Goal: Communication & Community: Answer question/provide support

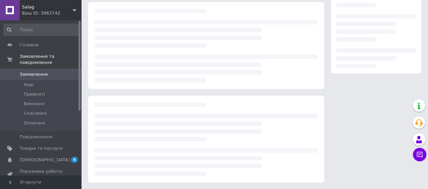
scroll to position [120, 0]
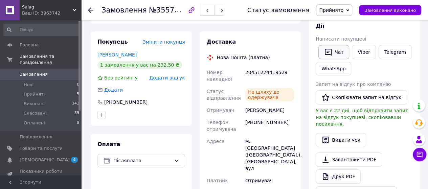
click at [324, 51] on icon "button" at bounding box center [328, 52] width 8 height 8
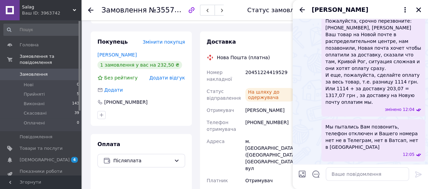
scroll to position [1672, 0]
click at [351, 175] on textarea at bounding box center [367, 175] width 83 height 14
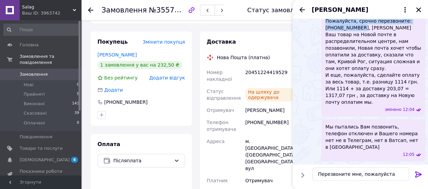
drag, startPoint x: 359, startPoint y: 36, endPoint x: 355, endPoint y: 35, distance: 4.3
click at [359, 68] on span "Пожалуйста, срочно перезвоните: [PHONE_NUMBER], [PERSON_NAME] Ваш товар на Ново…" at bounding box center [374, 62] width 96 height 88
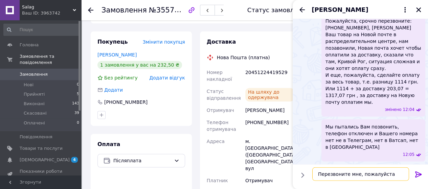
click at [387, 174] on textarea "Перезвоните мне, пожалуйста" at bounding box center [360, 175] width 97 height 14
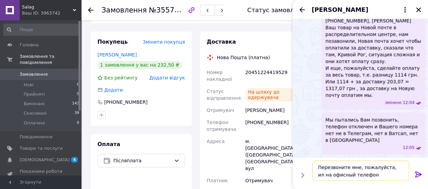
type textarea "Перезвоните мне, пожалуйста, ил на офисный телефон"
drag, startPoint x: 357, startPoint y: 176, endPoint x: 306, endPoint y: 166, distance: 52.4
click at [306, 166] on div "Перезвоните мне, пожалуйста, ил на офисный телефон Перезвоните мне, пожалуйста,…" at bounding box center [360, 171] width 130 height 26
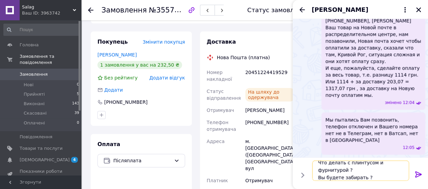
type textarea "Что делать с плинтусом и фурнитурой ? Вы будете забирать ?"
click at [415, 177] on icon at bounding box center [418, 175] width 6 height 6
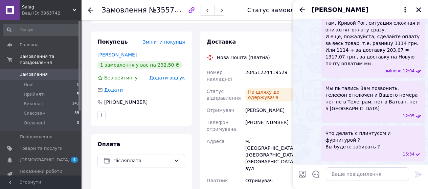
scroll to position [1704, 0]
drag, startPoint x: 356, startPoint y: 51, endPoint x: 383, endPoint y: 64, distance: 29.8
click at [383, 64] on span "Пожалуйста, срочно перезвоните: [PHONE_NUMBER], [PERSON_NAME] Ваш товар на Ново…" at bounding box center [374, 23] width 96 height 88
click at [376, 60] on span "Пожалуйста, срочно перезвоните: [PHONE_NUMBER], [PERSON_NAME] Ваш товар на Ново…" at bounding box center [374, 23] width 96 height 88
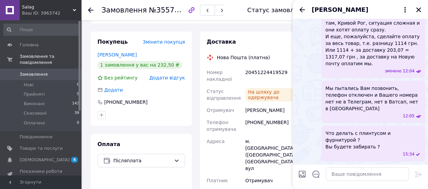
click at [351, 67] on span "Пожалуйста, срочно перезвоните: [PHONE_NUMBER], [PERSON_NAME] Ваш товар на Ново…" at bounding box center [374, 23] width 96 height 88
drag, startPoint x: 367, startPoint y: 120, endPoint x: 370, endPoint y: 127, distance: 7.0
click at [370, 67] on span "Пожалуйста, срочно перезвоните: [PHONE_NUMBER], [PERSON_NAME] Ваш товар на Ново…" at bounding box center [374, 23] width 96 height 88
click at [350, 67] on span "Пожалуйста, срочно перезвоните: [PHONE_NUMBER], [PERSON_NAME] Ваш товар на Ново…" at bounding box center [374, 23] width 96 height 88
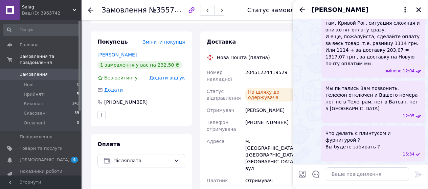
click at [338, 67] on span "Пожалуйста, срочно перезвоните: [PHONE_NUMBER], [PERSON_NAME] Ваш товар на Ново…" at bounding box center [374, 23] width 96 height 88
click at [329, 67] on span "Пожалуйста, срочно перезвоните: [PHONE_NUMBER], [PERSON_NAME] Ваш товар на Ново…" at bounding box center [374, 23] width 96 height 88
click at [345, 110] on span "Мы пытались Вам позвонить, телефон отключен и Вашего номера нет не в Телеграм, …" at bounding box center [374, 98] width 96 height 27
click at [362, 146] on span "Что делать с плинтусом и фурнитурой ? Вы будете забирать ?" at bounding box center [374, 140] width 96 height 20
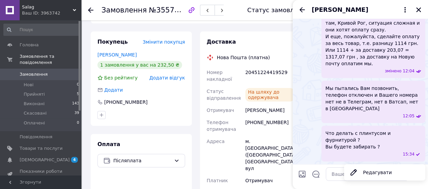
click at [361, 112] on span "Мы пытались Вам позвонить, телефон отключен и Вашего номера нет не в Телеграм, …" at bounding box center [374, 98] width 96 height 27
click at [360, 67] on span "Пожалуйста, срочно перезвоните: [PHONE_NUMBER], [PERSON_NAME] Ваш товар на Ново…" at bounding box center [374, 23] width 96 height 88
click at [357, 67] on span "Пожалуйста, срочно перезвоните: [PHONE_NUMBER], [PERSON_NAME] Ваш товар на Ново…" at bounding box center [374, 23] width 96 height 88
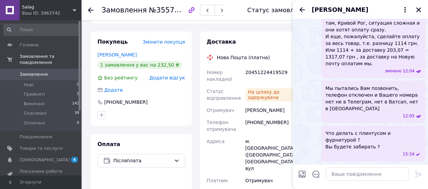
click at [357, 67] on span "Пожалуйста, срочно перезвоните: [PHONE_NUMBER], [PERSON_NAME] Ваш товар на Ново…" at bounding box center [374, 23] width 96 height 88
click at [362, 78] on div "Пожалуйста, срочно перезвоните: [PHONE_NUMBER], [PERSON_NAME] Ваш товар на Ново…" at bounding box center [373, 26] width 104 height 103
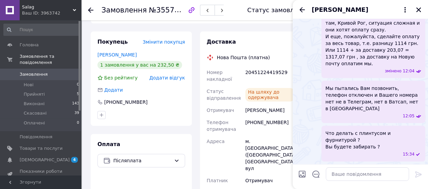
click at [362, 78] on div "Пожалуйста, срочно перезвоните: [PHONE_NUMBER], [PERSON_NAME] Ваш товар на Ново…" at bounding box center [373, 26] width 104 height 103
click at [372, 67] on span "Пожалуйста, срочно перезвоните: [PHONE_NUMBER], [PERSON_NAME] Ваш товар на Ново…" at bounding box center [374, 23] width 96 height 88
drag, startPoint x: 372, startPoint y: 112, endPoint x: 385, endPoint y: 110, distance: 13.4
click at [385, 67] on span "Пожалуйста, срочно перезвоните: [PHONE_NUMBER], [PERSON_NAME] Ваш товар на Ново…" at bounding box center [374, 23] width 96 height 88
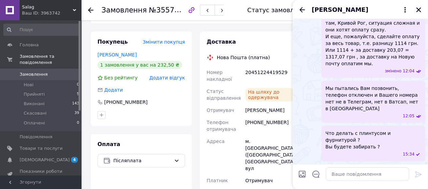
click at [388, 67] on span "Пожалуйста, срочно перезвоните: [PHONE_NUMBER], [PERSON_NAME] Ваш товар на Ново…" at bounding box center [374, 23] width 96 height 88
click at [342, 174] on textarea at bounding box center [367, 175] width 83 height 14
